Goal: Task Accomplishment & Management: Complete application form

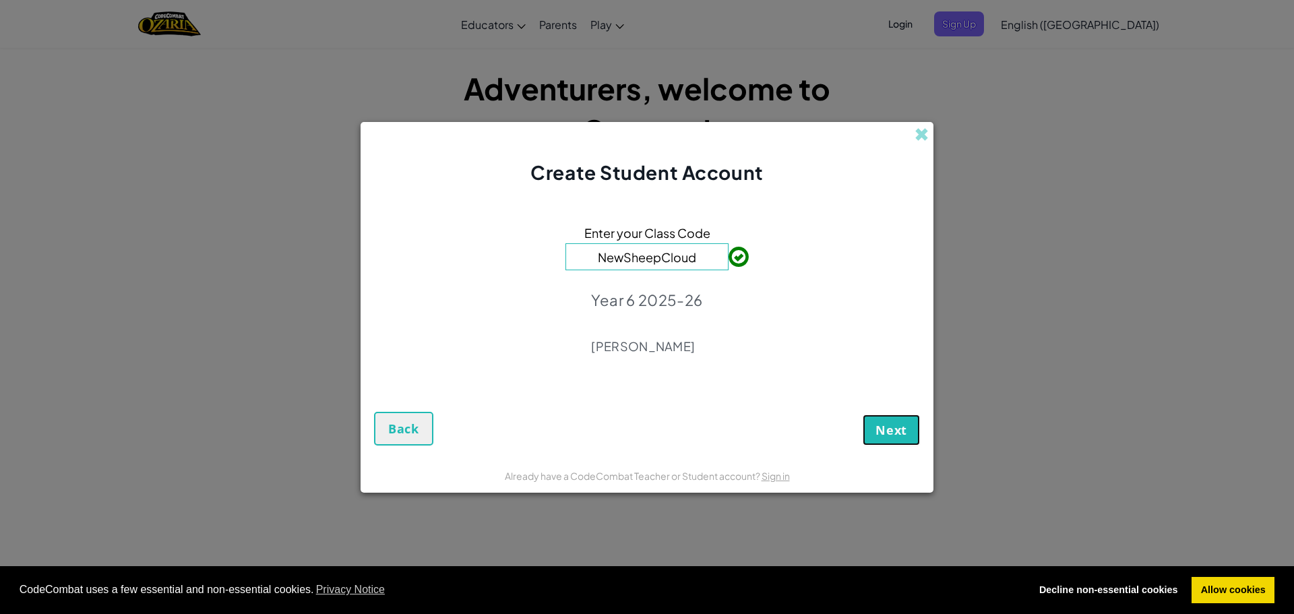
click at [881, 429] on span "Next" at bounding box center [891, 430] width 32 height 16
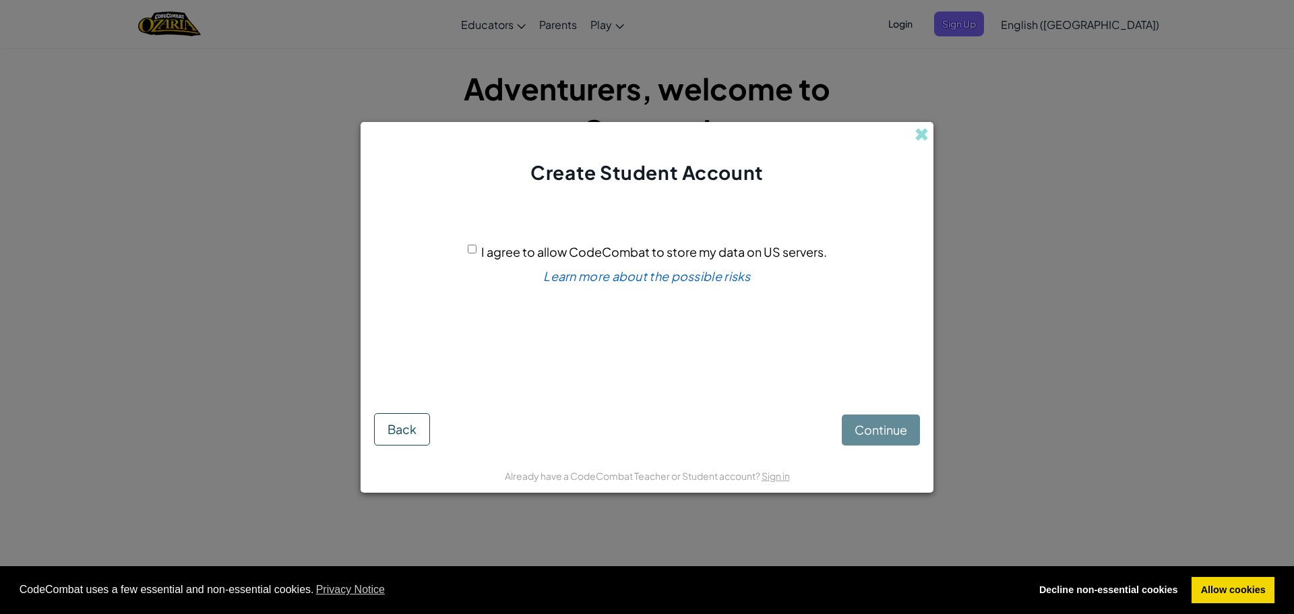
click at [482, 261] on div "I agree to allow CodeCombat to store my data on US servers." at bounding box center [647, 252] width 359 height 20
click at [466, 241] on div "I agree to allow CodeCombat to store my data on US servers. Learn more about th…" at bounding box center [647, 294] width 546 height 191
click at [474, 248] on input "I agree to allow CodeCombat to store my data on US servers." at bounding box center [472, 249] width 9 height 9
checkbox input "true"
click at [885, 425] on span "Continue" at bounding box center [880, 429] width 53 height 15
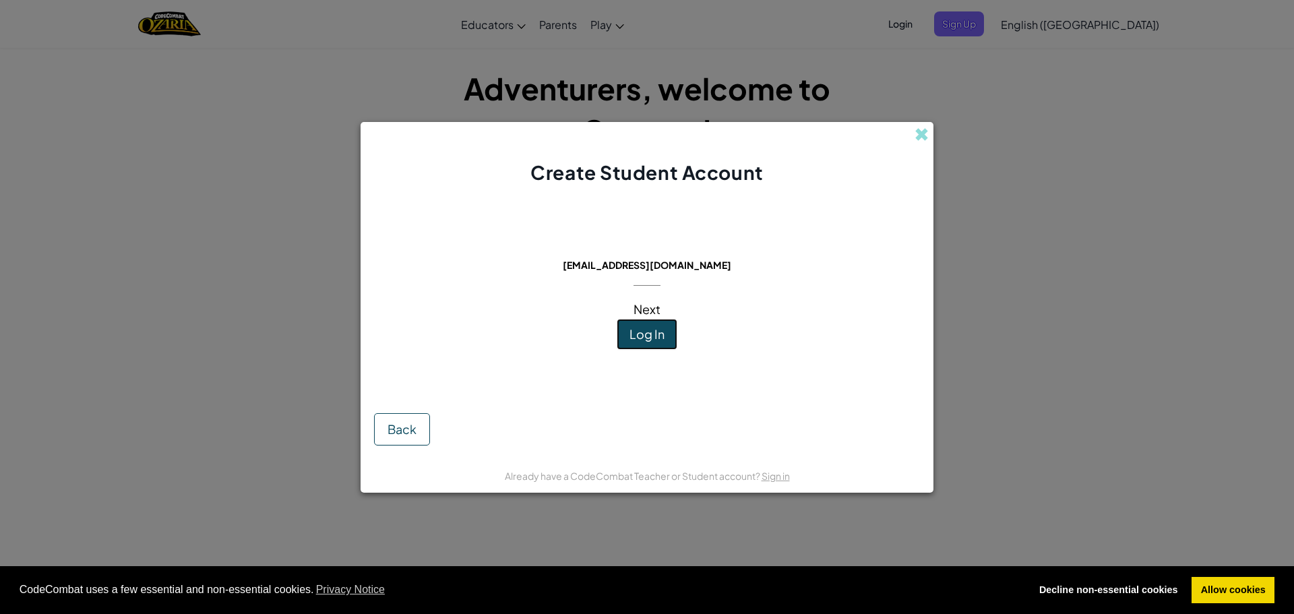
click at [656, 326] on span "Log In" at bounding box center [646, 333] width 35 height 15
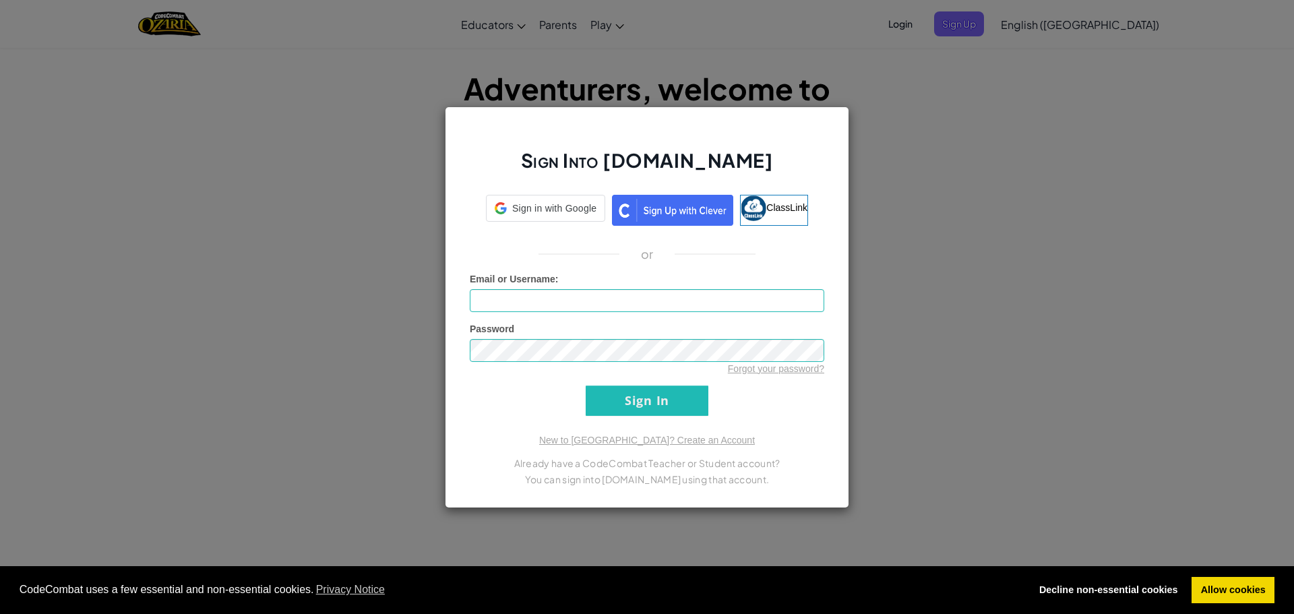
type input "wretov1"
